Goal: Task Accomplishment & Management: Complete application form

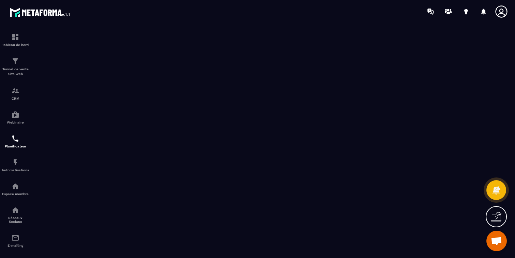
scroll to position [22, 0]
click at [15, 164] on img at bounding box center [15, 162] width 8 height 8
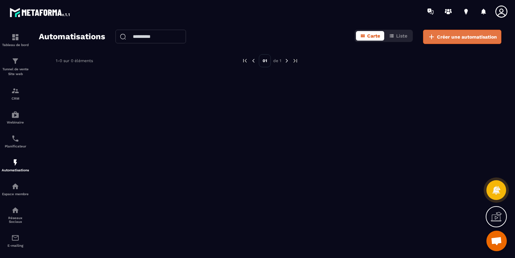
click at [429, 36] on icon at bounding box center [432, 37] width 8 height 8
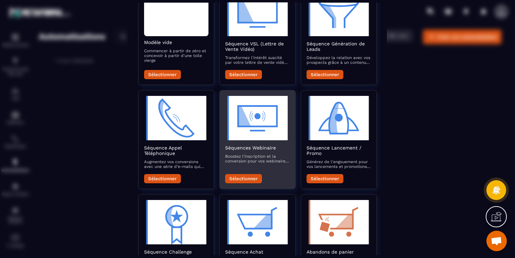
scroll to position [96, 0]
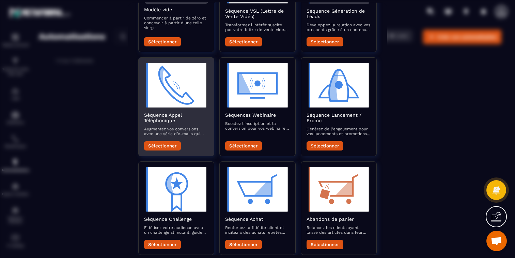
click at [180, 102] on img "Modal window" at bounding box center [176, 85] width 64 height 44
click at [159, 141] on button "Sélectionner" at bounding box center [162, 145] width 37 height 9
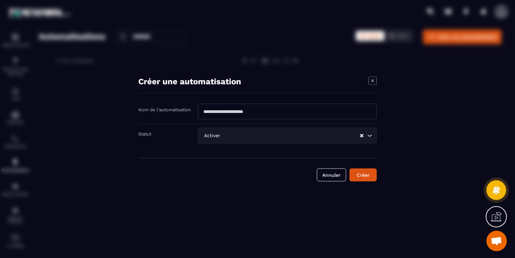
click at [242, 111] on input "Modal window" at bounding box center [287, 112] width 179 height 16
type input "**********"
click at [340, 178] on button "Annuler" at bounding box center [331, 174] width 29 height 13
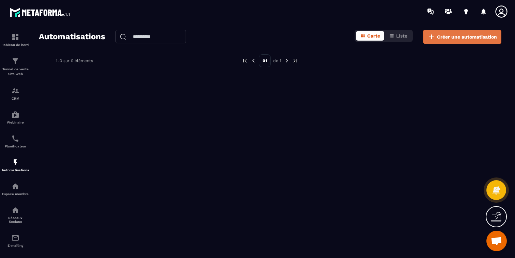
click at [467, 35] on span "Créer une automatisation" at bounding box center [467, 36] width 60 height 7
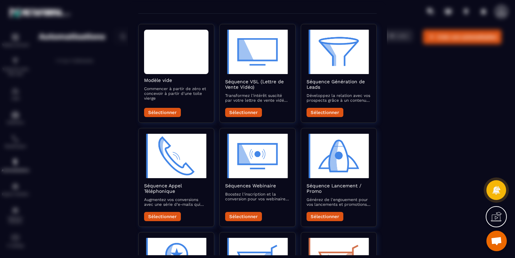
scroll to position [21, 0]
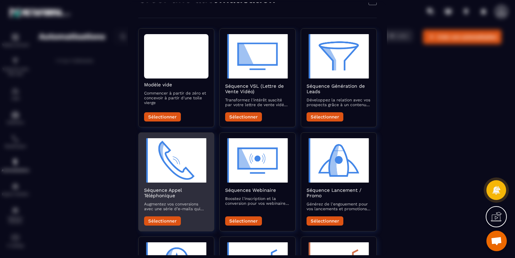
click at [161, 219] on button "Sélectionner" at bounding box center [162, 220] width 37 height 9
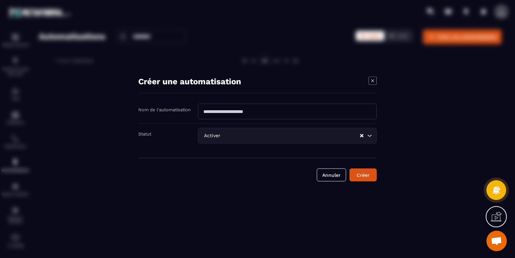
click at [252, 107] on input "Modal window" at bounding box center [287, 112] width 179 height 16
type input "**********"
click at [296, 137] on input "Search for option" at bounding box center [291, 135] width 138 height 7
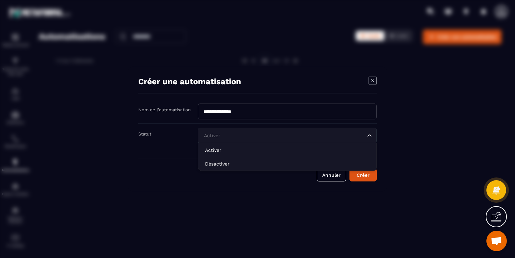
click at [214, 143] on div "Activer Loading..." at bounding box center [287, 136] width 179 height 16
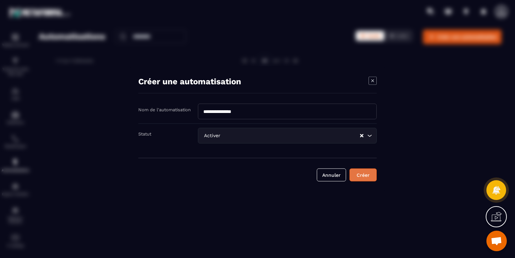
click at [366, 175] on button "Créer" at bounding box center [363, 174] width 27 height 13
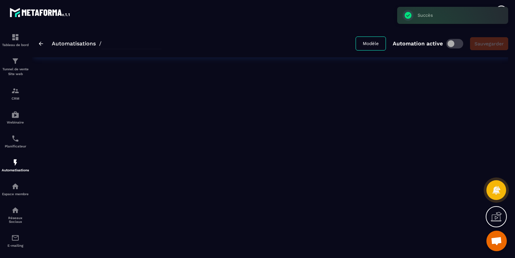
type input "**********"
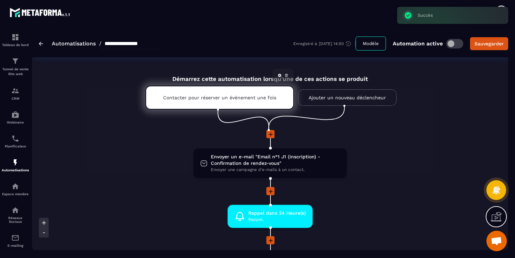
click at [223, 92] on div "Contacter pour réserver un événement une fois" at bounding box center [220, 98] width 149 height 24
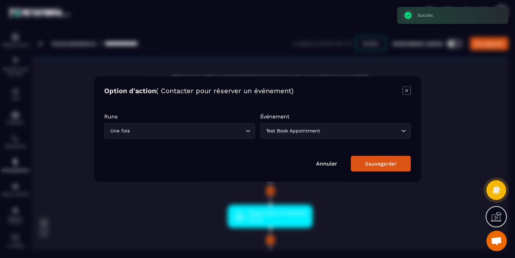
click at [306, 132] on div "Test Book Appointment" at bounding box center [332, 130] width 137 height 7
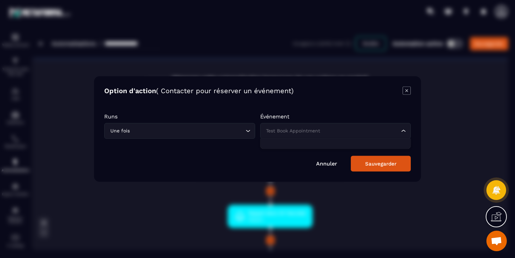
click at [317, 112] on form "Runs Une fois Loading... Événement Test Book Appointment Loading... Annuler Sau…" at bounding box center [257, 138] width 307 height 65
click at [409, 92] on icon "Modal window" at bounding box center [407, 91] width 8 height 8
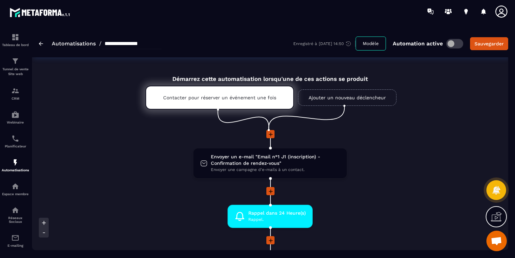
click at [365, 98] on link "Ajouter un nouveau déclencheur" at bounding box center [347, 97] width 99 height 16
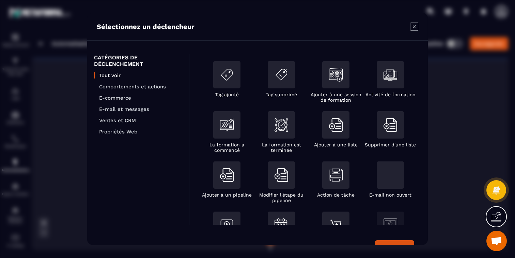
click at [445, 89] on section "Sélectionnez un déclencheur CATÉGORIES DE DÉCLENCHEMENT Tout voir Comportements…" at bounding box center [257, 129] width 515 height 258
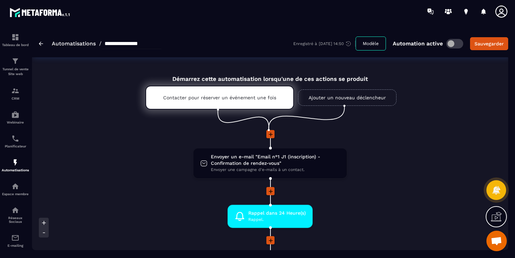
click at [342, 93] on link "Ajouter un nouveau déclencheur" at bounding box center [347, 97] width 99 height 16
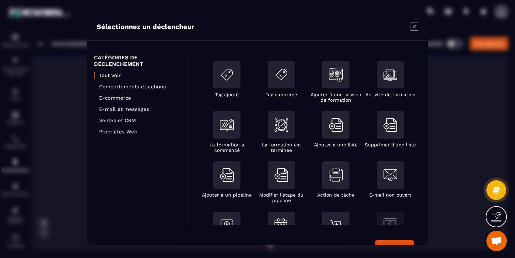
click at [460, 123] on section "Sélectionnez un déclencheur CATÉGORIES DE DÉCLENCHEMENT Tout voir Comportements…" at bounding box center [257, 129] width 515 height 258
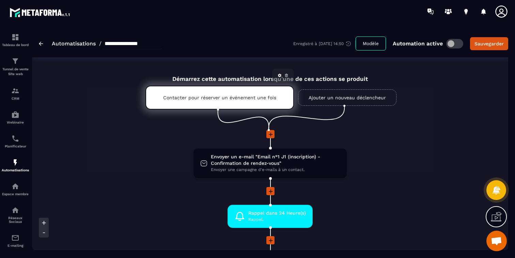
click at [238, 99] on p "Contacter pour réserver un événement une fois" at bounding box center [219, 97] width 113 height 5
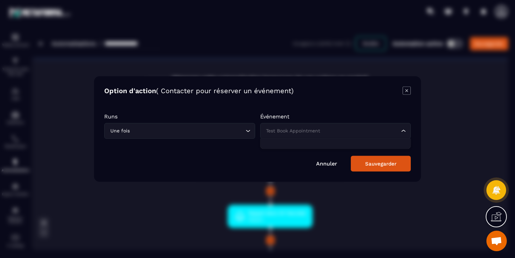
click at [283, 130] on div "Test Book Appointment" at bounding box center [332, 130] width 137 height 7
click at [331, 101] on div "Option d'action ( Contacter pour réserver un événement) Runs Une fois Loading..…" at bounding box center [257, 128] width 327 height 105
click at [378, 165] on div "Sauvegarder" at bounding box center [380, 164] width 31 height 6
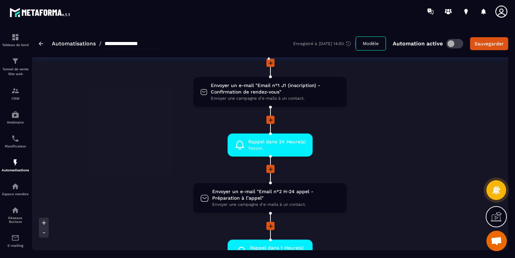
scroll to position [72, 0]
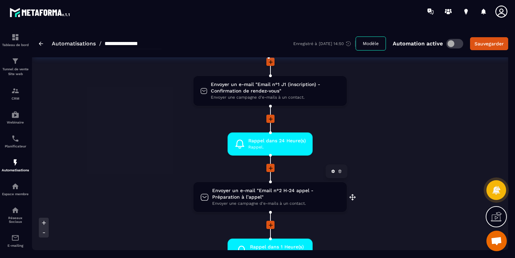
click at [254, 200] on span "Envoyer une campagne d'e-mails à un contact." at bounding box center [276, 203] width 128 height 6
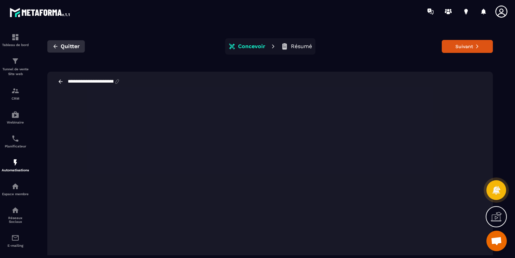
click at [54, 43] on icon "button" at bounding box center [55, 46] width 6 height 6
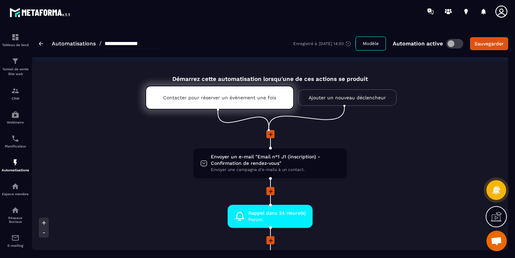
click at [42, 43] on img at bounding box center [41, 44] width 4 height 4
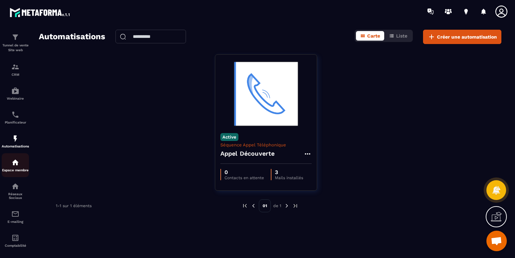
scroll to position [27, 0]
click at [14, 166] on p "Espace membre" at bounding box center [15, 167] width 27 height 4
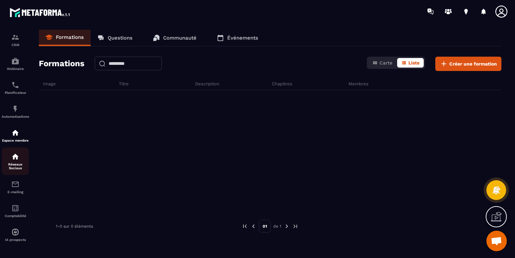
scroll to position [54, 0]
click at [16, 167] on p "Réseaux Sociaux" at bounding box center [15, 165] width 27 height 7
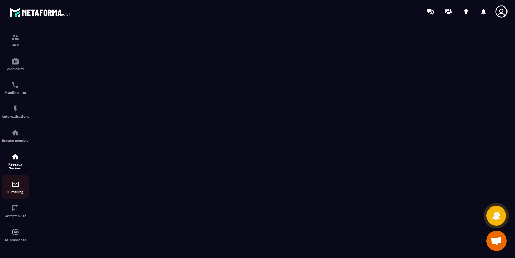
scroll to position [54, 0]
click at [9, 192] on p "E-mailing" at bounding box center [15, 192] width 27 height 4
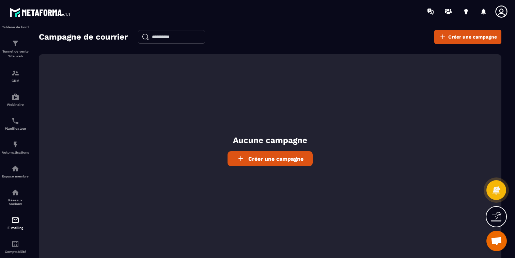
scroll to position [20, 0]
click at [271, 160] on span "Créer une campagne" at bounding box center [276, 158] width 55 height 6
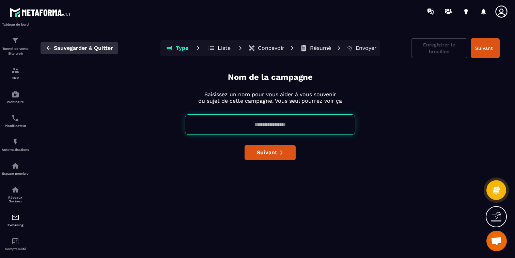
click at [49, 47] on icon "button" at bounding box center [49, 48] width 6 height 6
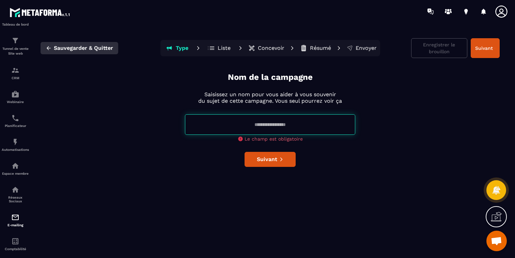
click at [49, 47] on icon "button" at bounding box center [49, 48] width 6 height 6
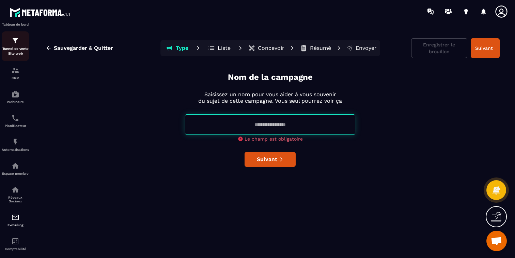
click at [15, 43] on img at bounding box center [15, 40] width 8 height 8
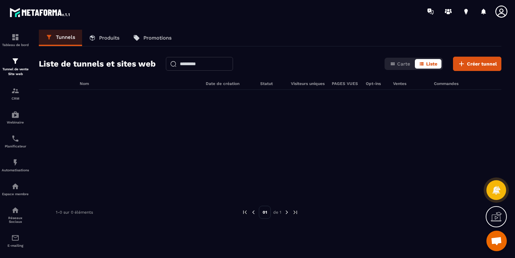
click at [15, 43] on p "Tableau de bord" at bounding box center [15, 45] width 27 height 4
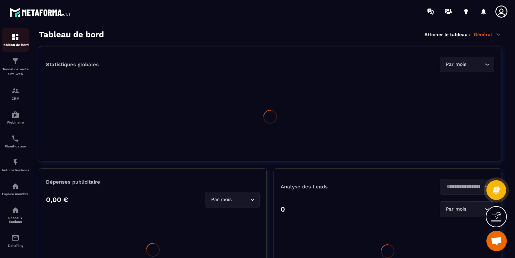
click at [16, 40] on img at bounding box center [15, 37] width 8 height 8
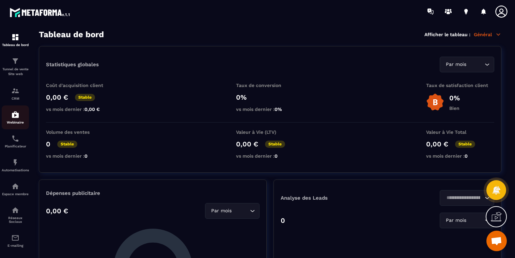
click at [16, 119] on div "Webinaire" at bounding box center [15, 117] width 27 height 14
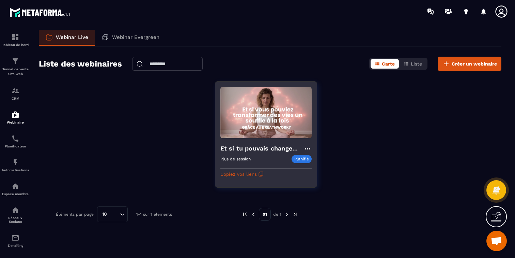
click at [299, 159] on p "Planifié" at bounding box center [302, 159] width 20 height 8
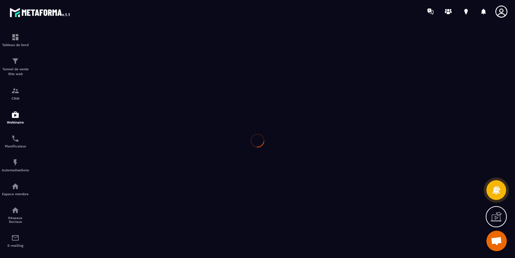
type input "**********"
type textarea "******"
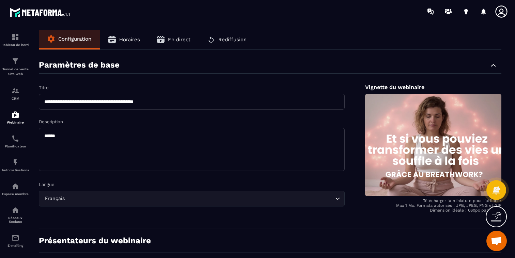
click at [128, 46] on button "Horaires" at bounding box center [124, 40] width 49 height 20
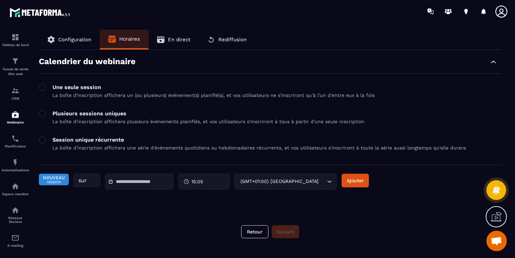
click at [80, 44] on div "Tableau de bord Tunnel de vente Site web CRM Webinaire Planificateur Automatisa…" at bounding box center [58, 140] width 116 height 234
click at [146, 184] on input "text" at bounding box center [140, 181] width 48 height 5
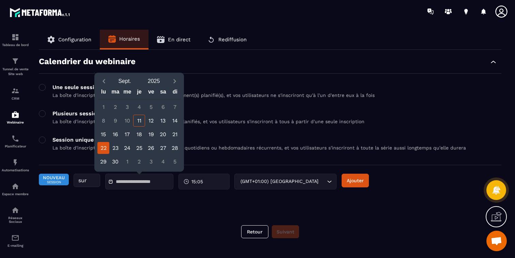
click at [103, 148] on div "22" at bounding box center [103, 148] width 12 height 12
type input "**********"
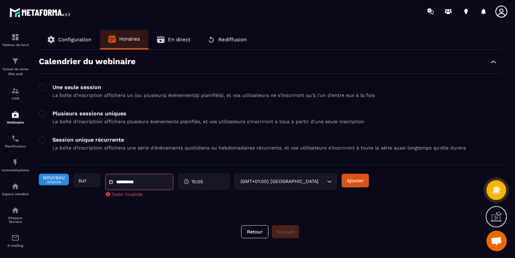
click at [66, 40] on div "Tableau de bord Tunnel de vente Site web CRM Webinaire Planificateur Automatisa…" at bounding box center [58, 140] width 116 height 234
click at [349, 219] on div "**********" at bounding box center [270, 142] width 477 height 225
